Goal: Task Accomplishment & Management: Manage account settings

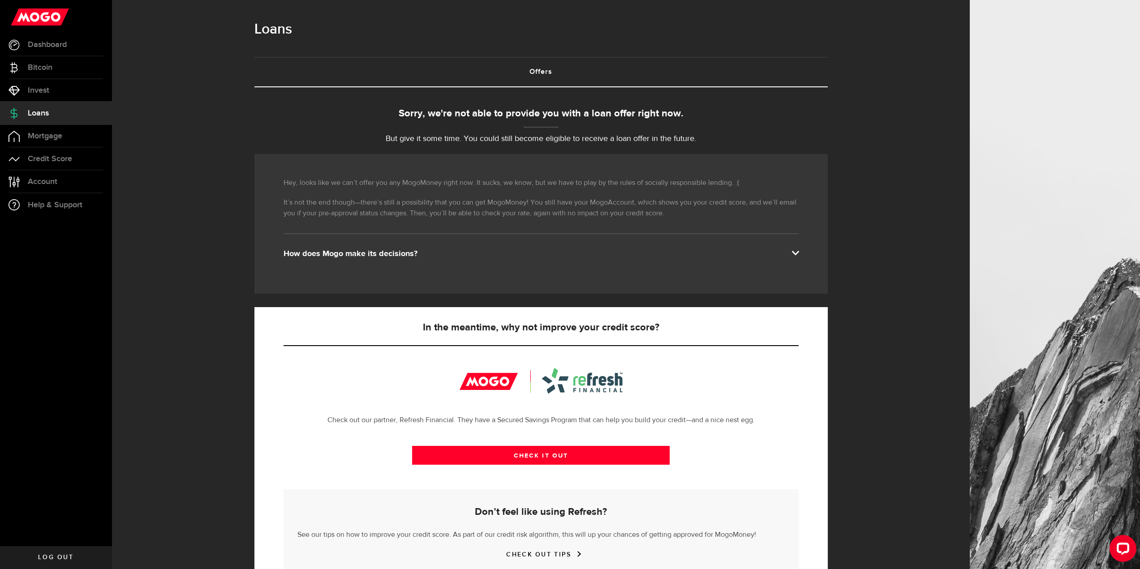
click at [52, 112] on link "Loans" at bounding box center [56, 113] width 112 height 22
click at [40, 179] on span "Account" at bounding box center [43, 182] width 30 height 8
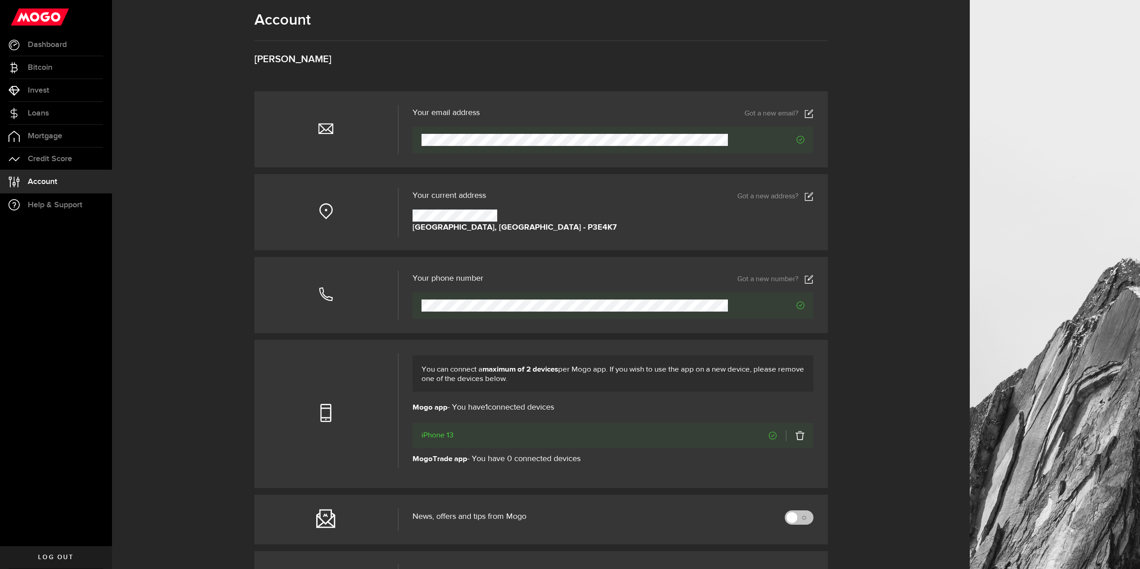
click at [813, 195] on icon at bounding box center [808, 196] width 9 height 9
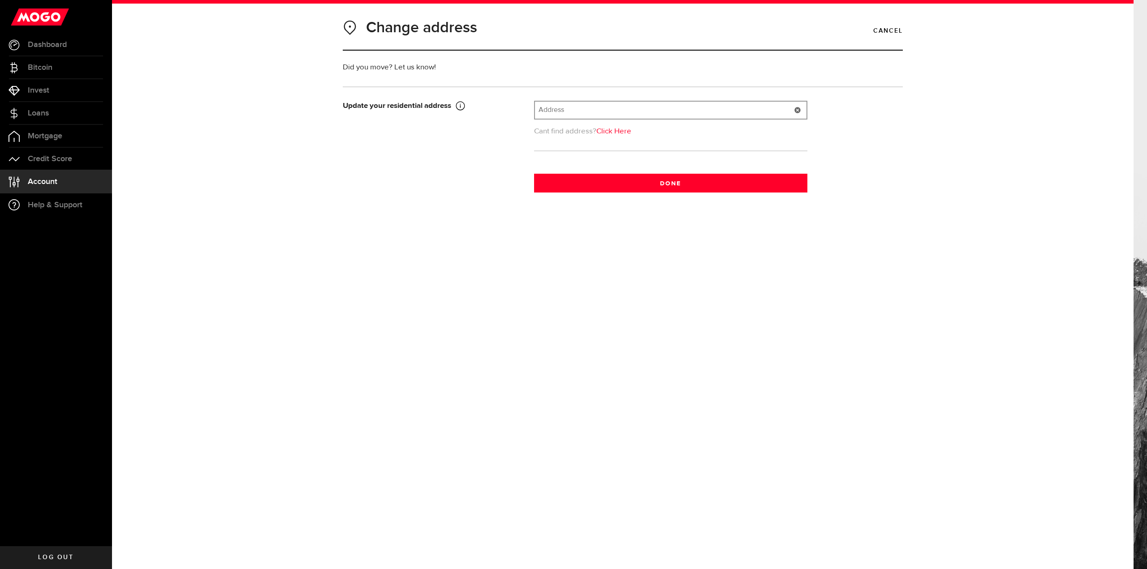
click at [609, 115] on input "text" at bounding box center [670, 110] width 271 height 17
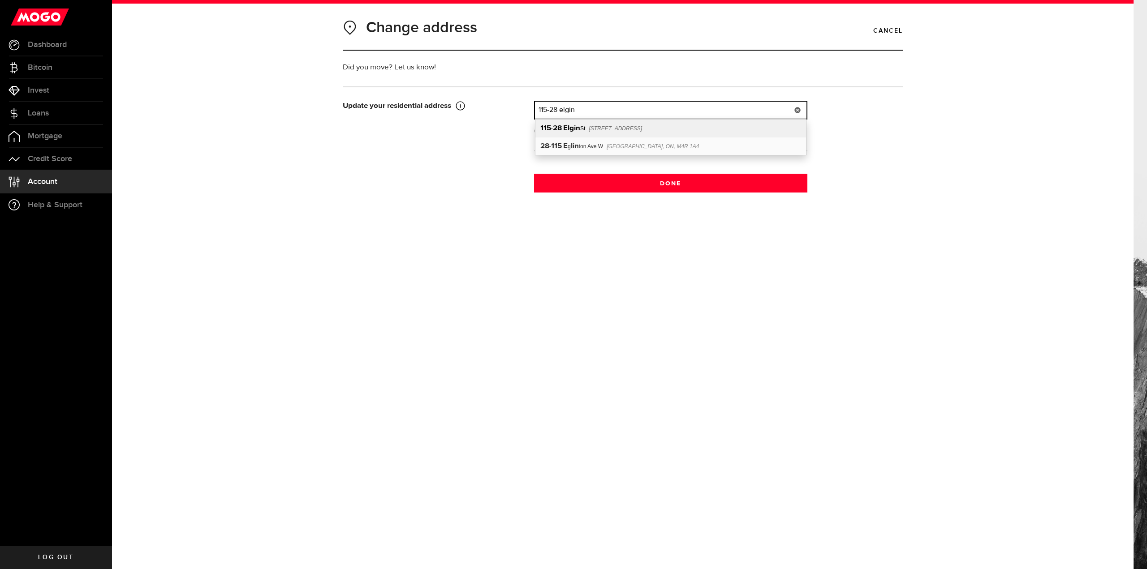
click at [614, 123] on div "[STREET_ADDRESS]" at bounding box center [670, 129] width 271 height 18
type input "[STREET_ADDRESS]"
type input "28"
type input "Elgin St"
type input "[GEOGRAPHIC_DATA]"
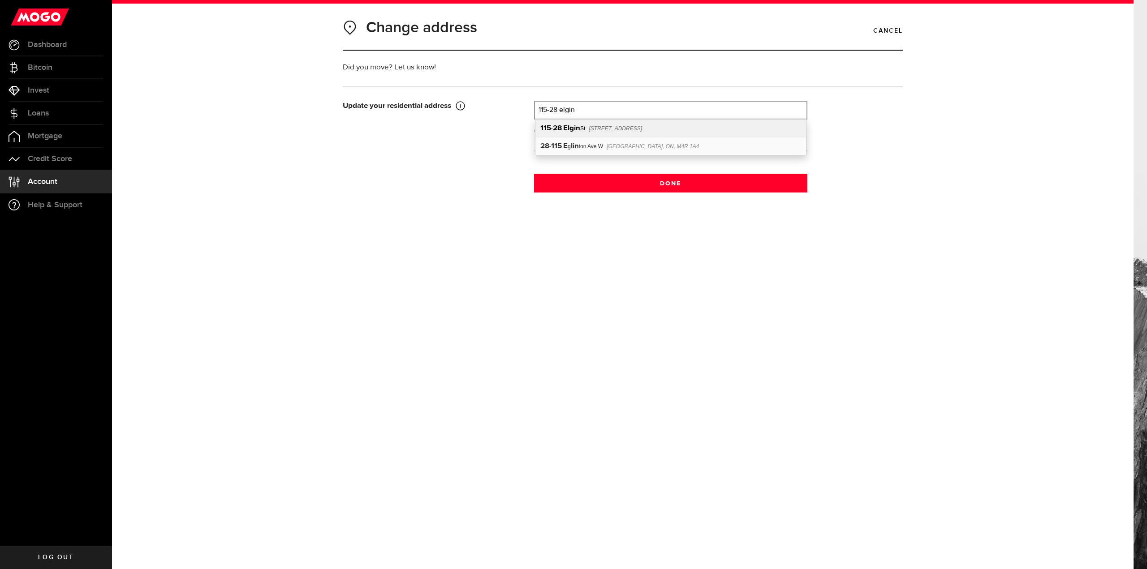
type input "115"
select select "ON"
type input "P3C 5B4"
type input "[GEOGRAPHIC_DATA]"
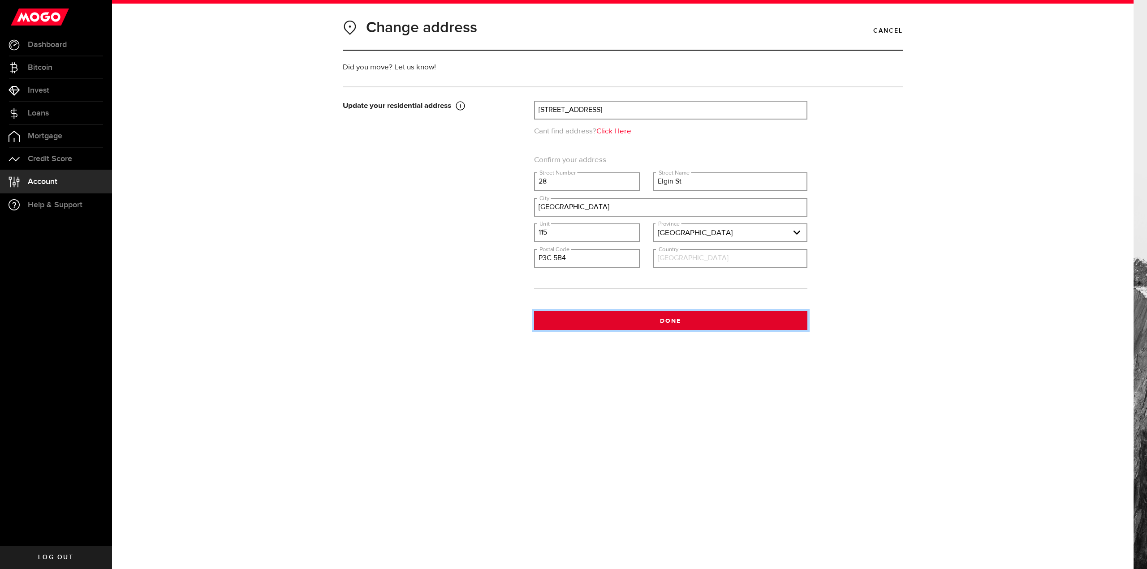
click at [671, 320] on button "Done" at bounding box center [670, 320] width 273 height 19
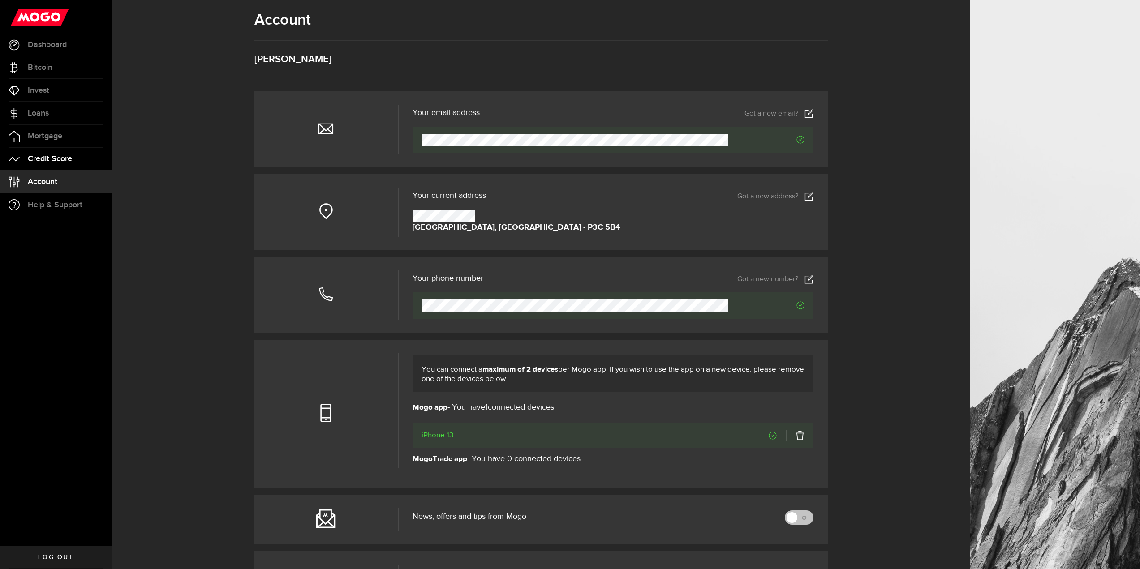
click at [42, 163] on span "Credit Score" at bounding box center [50, 159] width 44 height 8
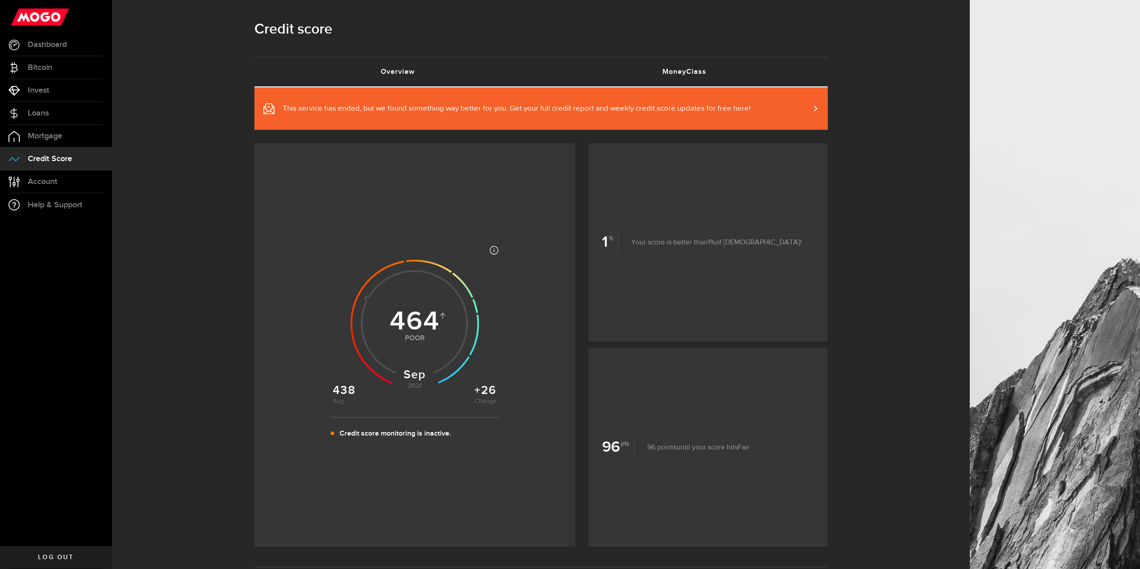
click at [632, 68] on link "MoneyClass (requires attention)" at bounding box center [684, 72] width 287 height 29
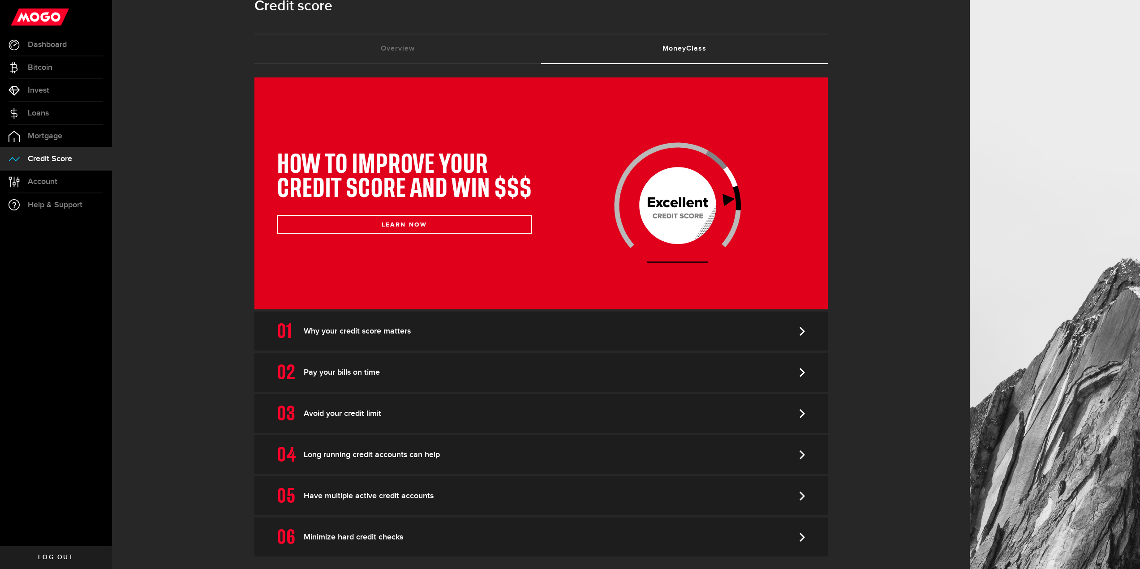
scroll to position [26, 0]
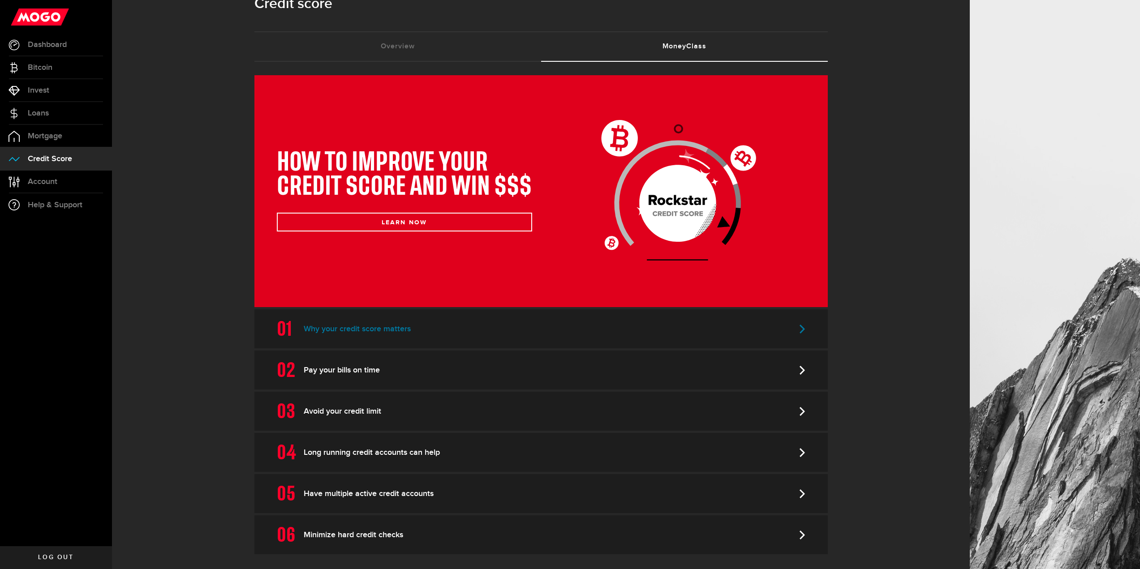
click at [804, 338] on link "Why your credit score matters" at bounding box center [540, 329] width 573 height 39
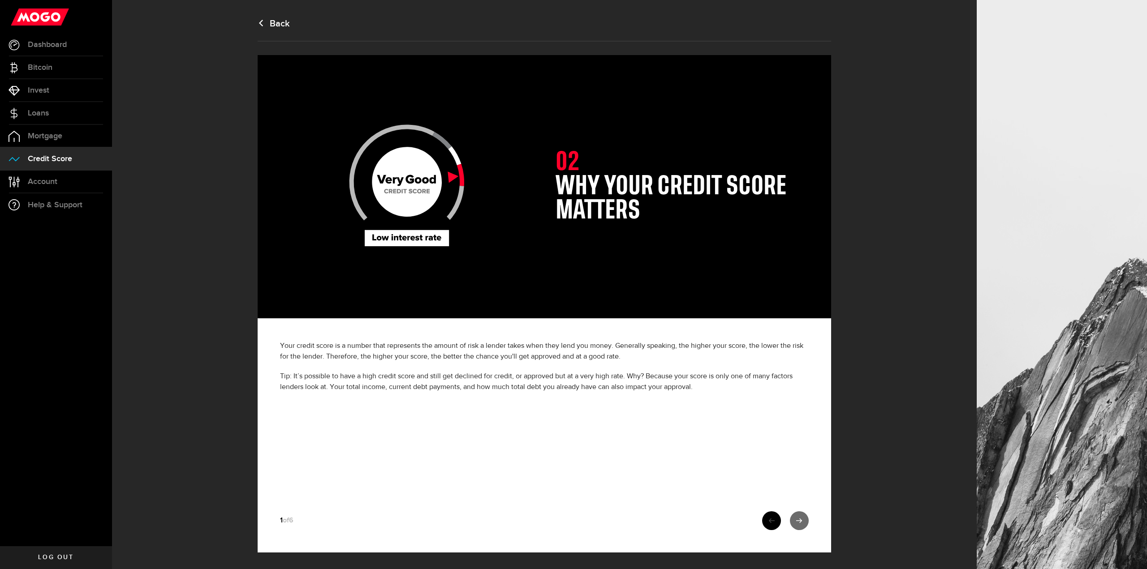
click at [797, 527] on link at bounding box center [799, 521] width 19 height 19
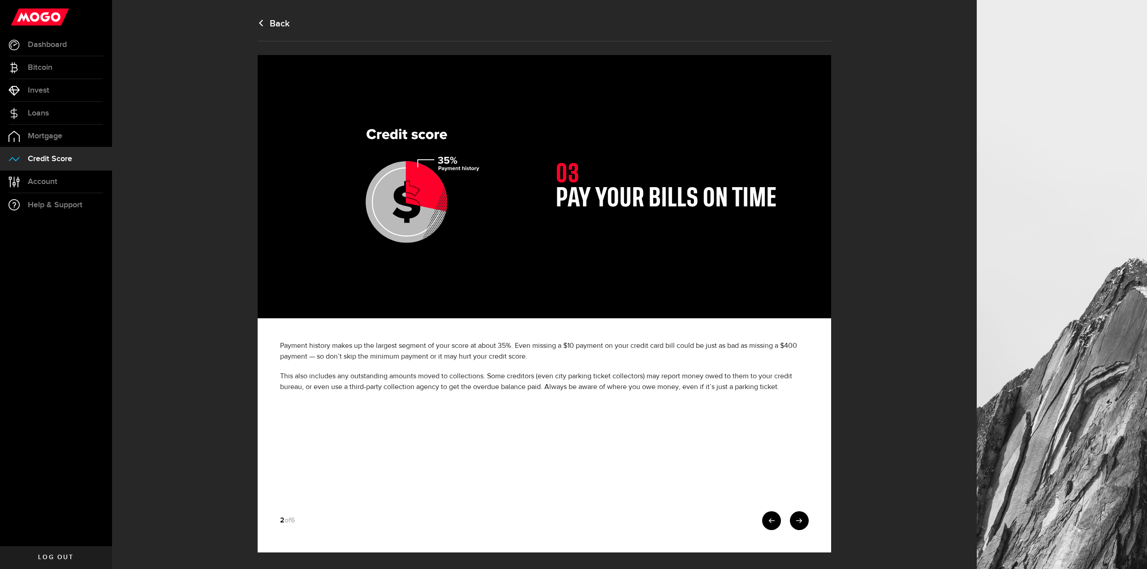
click at [797, 527] on link at bounding box center [799, 521] width 19 height 19
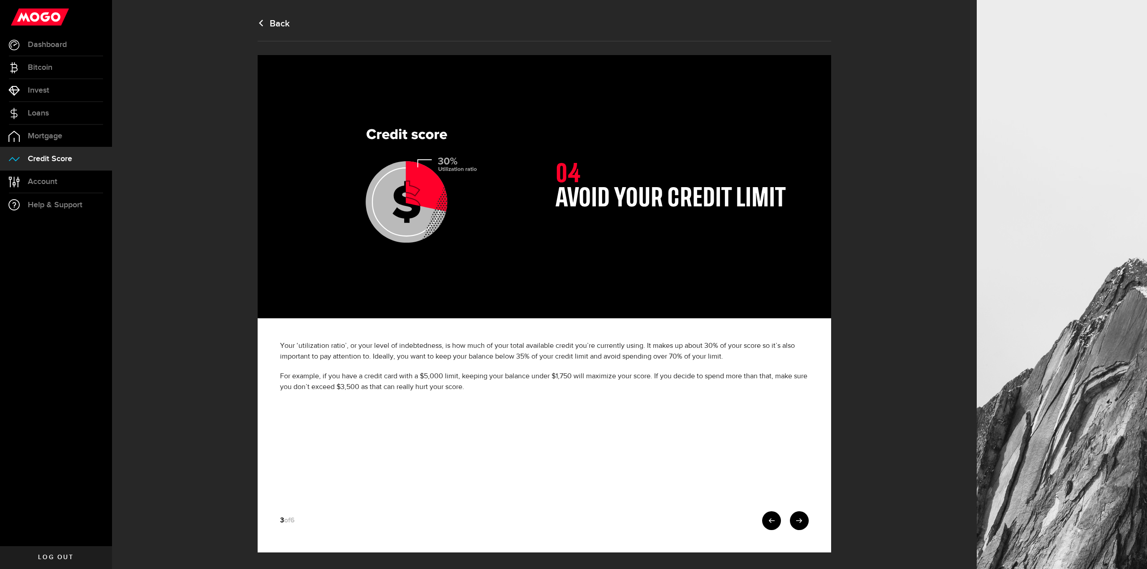
click at [797, 527] on link at bounding box center [799, 521] width 19 height 19
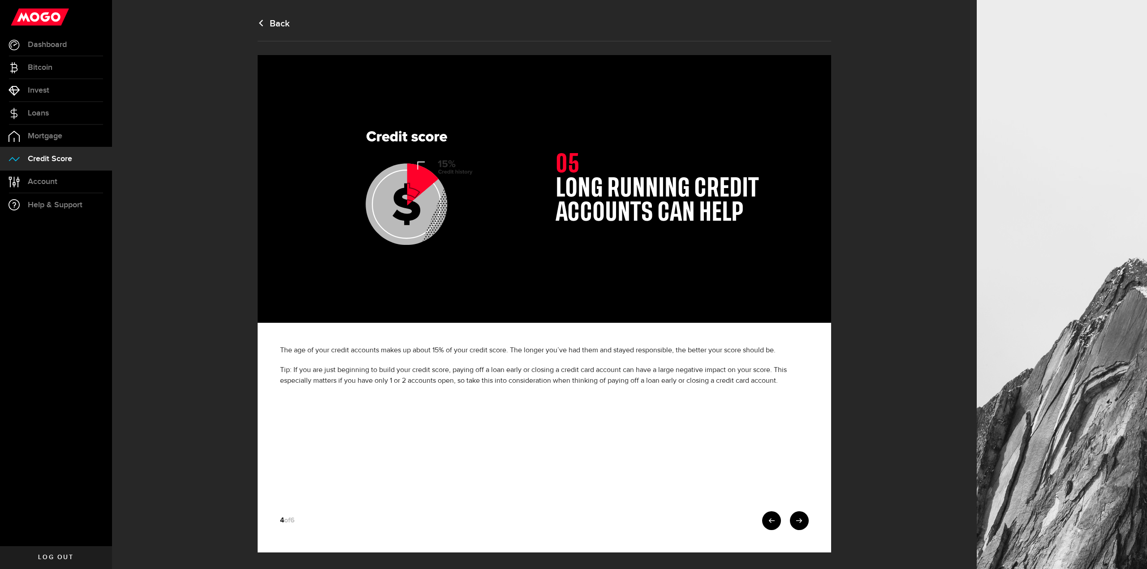
click at [797, 527] on link at bounding box center [799, 521] width 19 height 19
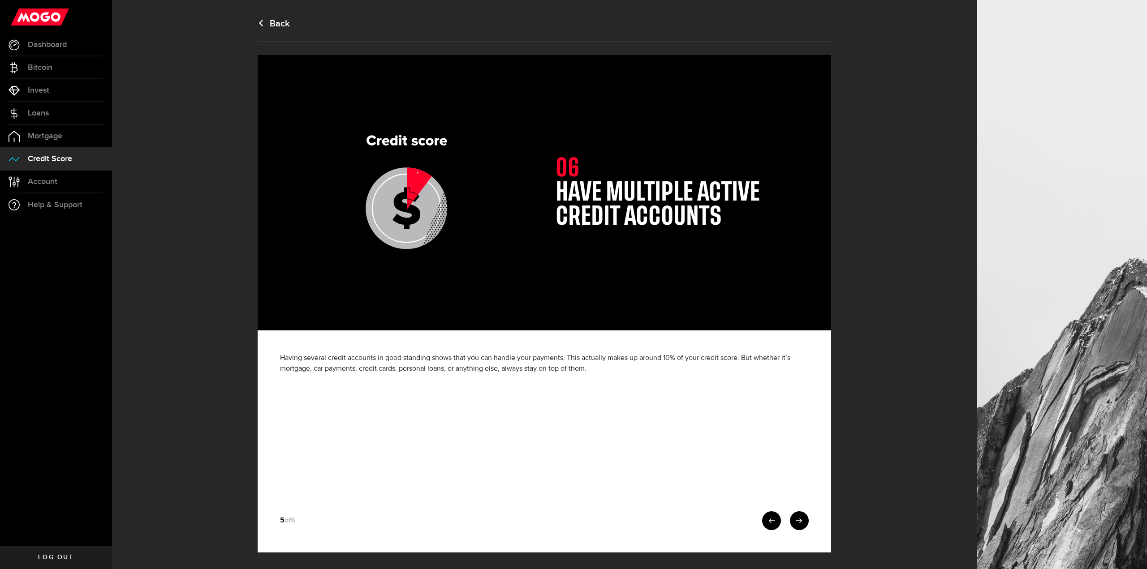
click at [797, 527] on link at bounding box center [799, 521] width 19 height 19
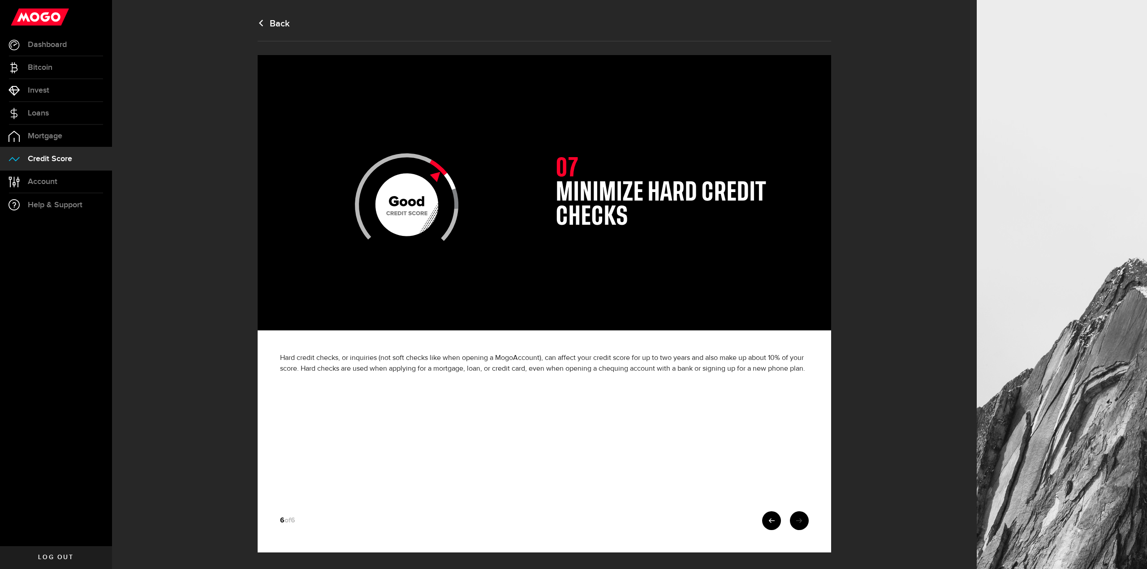
drag, startPoint x: 798, startPoint y: 523, endPoint x: 784, endPoint y: 521, distance: 14.5
click at [798, 523] on icon at bounding box center [799, 521] width 6 height 6
click at [280, 14] on div "Back" at bounding box center [544, 26] width 573 height 30
click at [278, 20] on link "Back" at bounding box center [274, 23] width 32 height 11
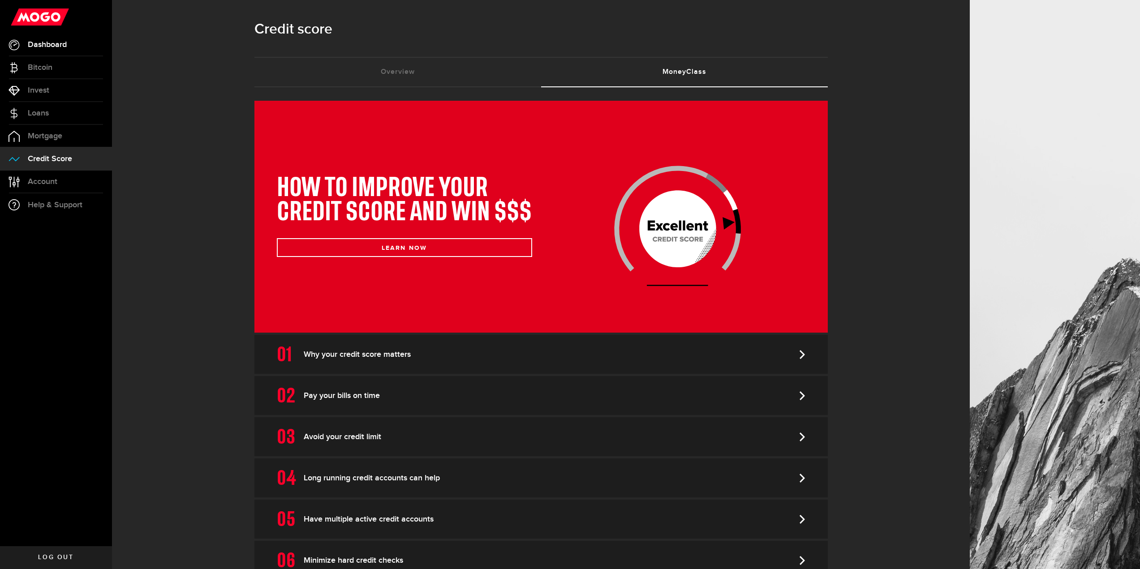
click at [38, 45] on span "Dashboard" at bounding box center [47, 45] width 39 height 8
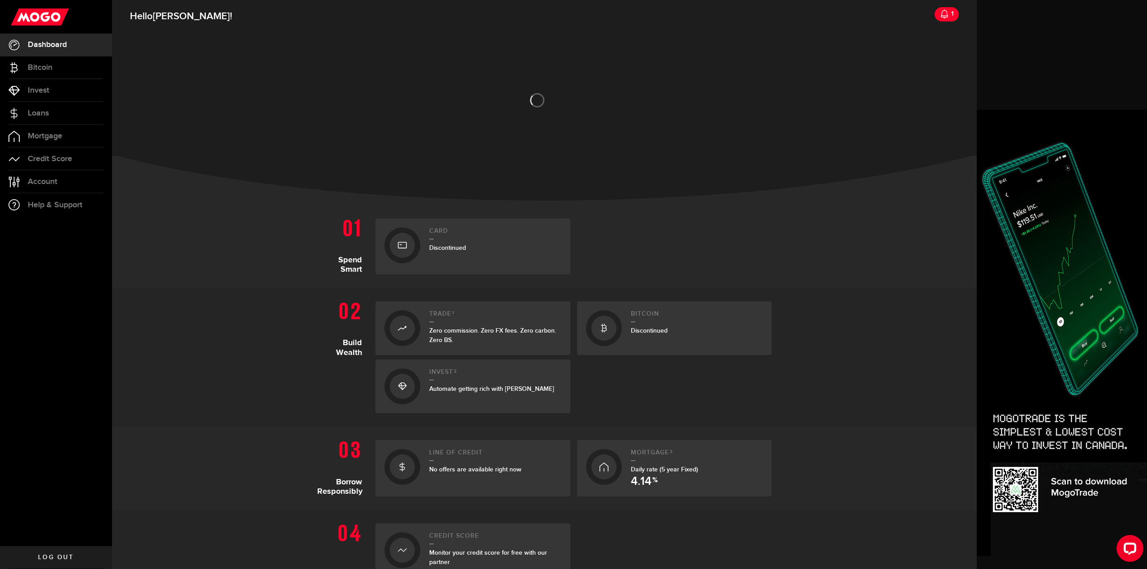
click at [466, 259] on div "Card Discontinued" at bounding box center [495, 247] width 132 height 38
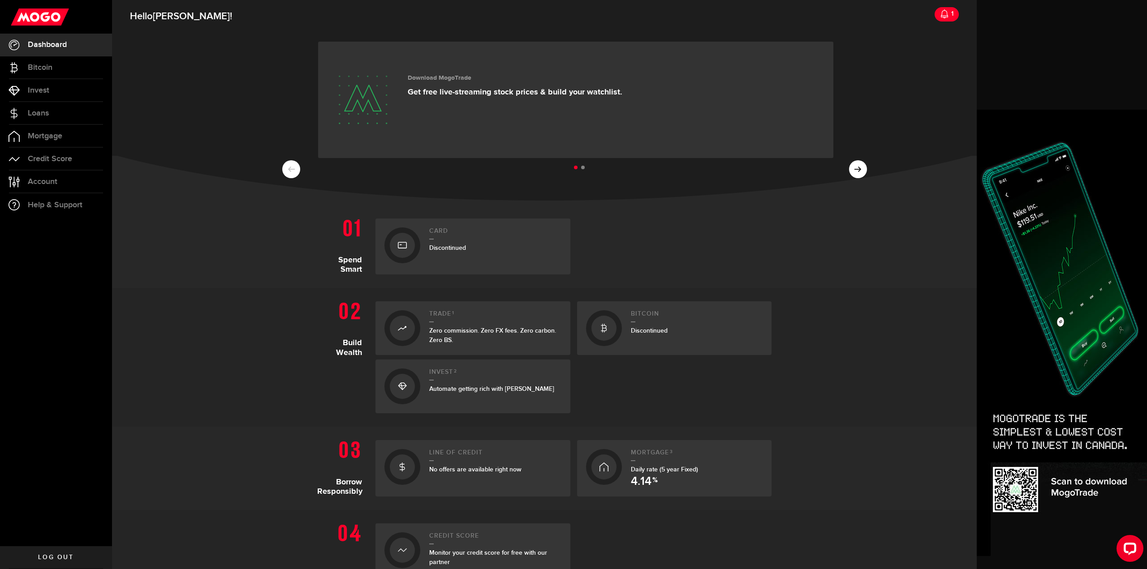
click at [858, 172] on ul at bounding box center [579, 168] width 773 height 12
click at [849, 167] on ul at bounding box center [579, 168] width 773 height 12
click at [853, 169] on ul at bounding box center [579, 168] width 773 height 12
click at [940, 17] on icon at bounding box center [944, 13] width 9 height 9
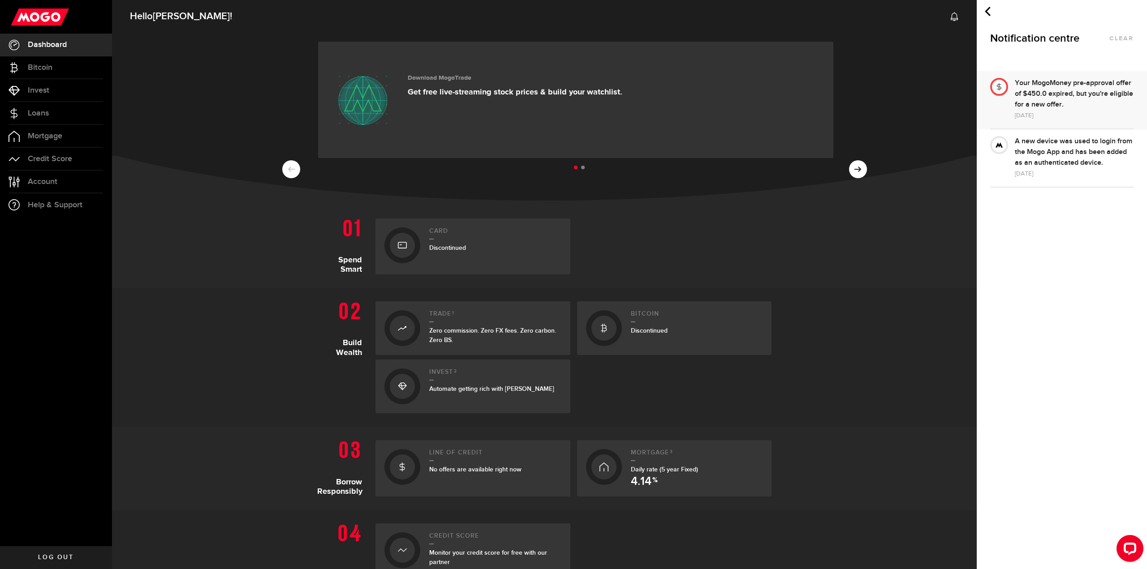
click at [1079, 104] on div "Your MogoMoney pre-approval offer of $450.0 expired, but you're eligible for a …" at bounding box center [1074, 94] width 119 height 32
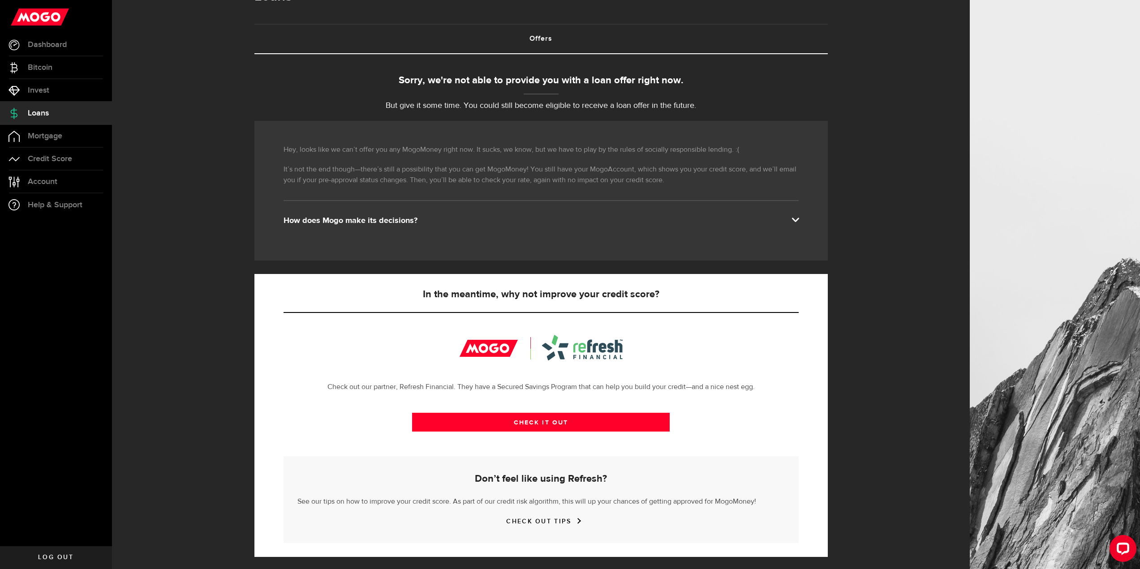
scroll to position [35, 0]
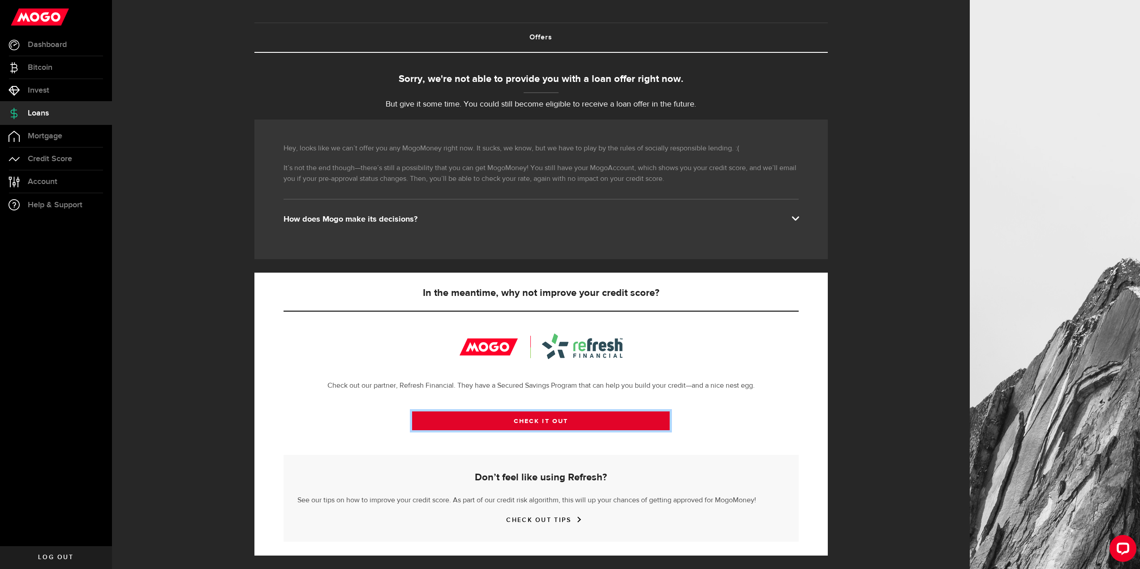
click at [566, 419] on link "CHECK IT OUT" at bounding box center [541, 421] width 258 height 19
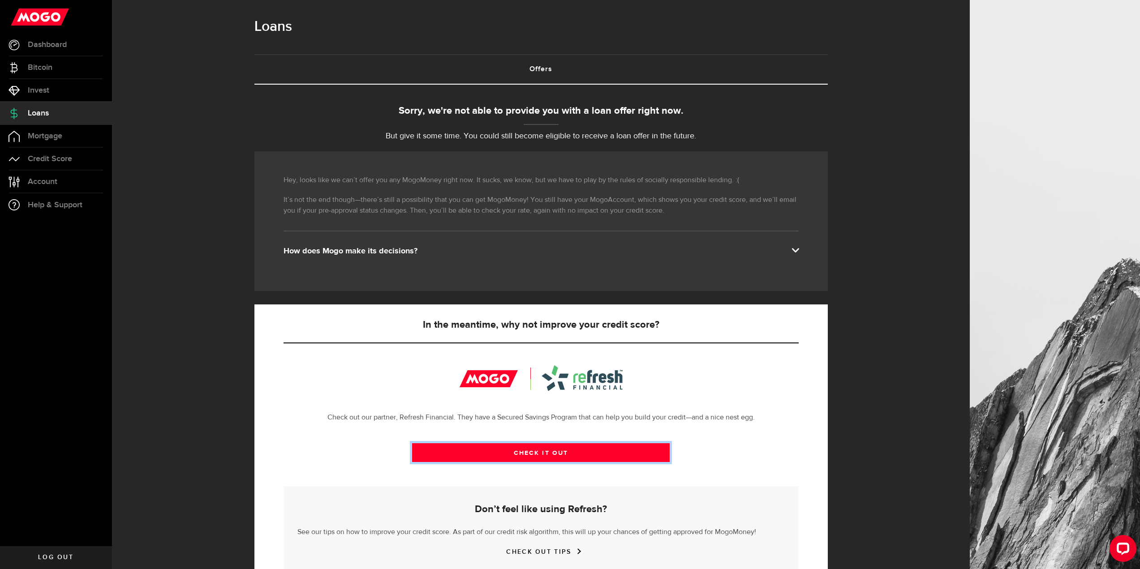
scroll to position [0, 0]
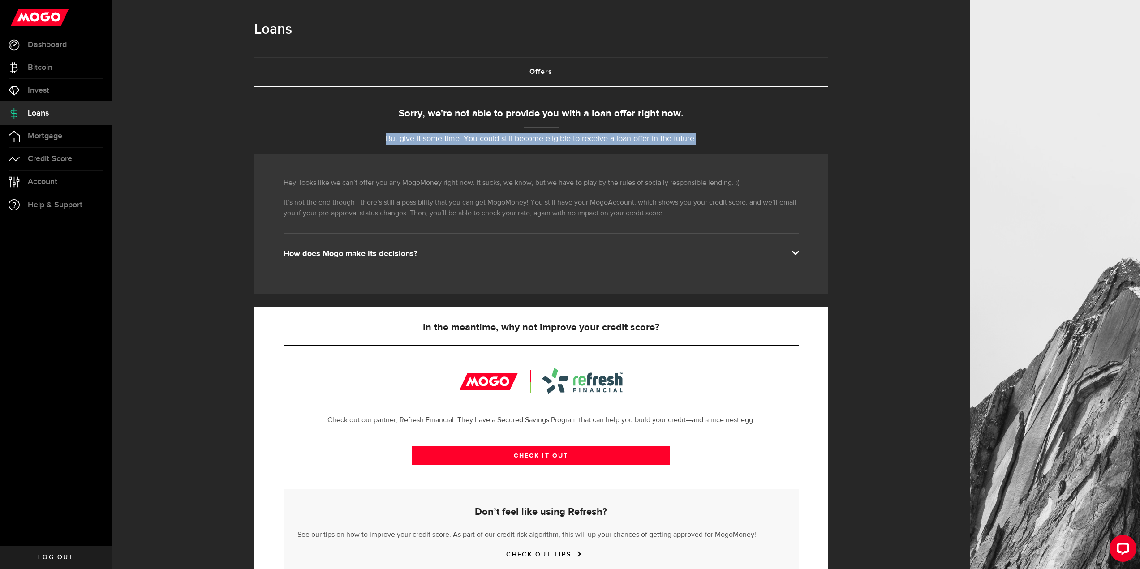
drag, startPoint x: 381, startPoint y: 135, endPoint x: 765, endPoint y: 135, distance: 383.4
click at [765, 136] on p "But give it some time. You could still become eligible to receive a loan offer …" at bounding box center [540, 139] width 573 height 12
click at [765, 135] on p "But give it some time. You could still become eligible to receive a loan offer …" at bounding box center [540, 139] width 573 height 12
click at [799, 254] on span at bounding box center [794, 252] width 7 height 7
